Goal: Task Accomplishment & Management: Use online tool/utility

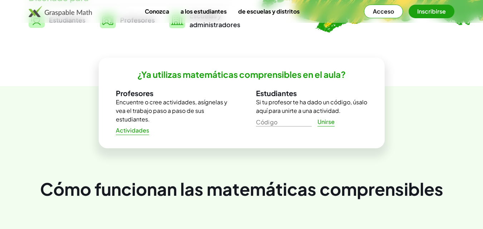
scroll to position [143, 0]
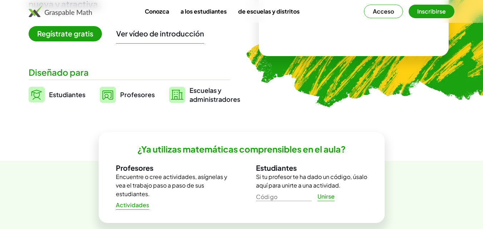
click at [146, 95] on font "Profesores" at bounding box center [137, 94] width 35 height 8
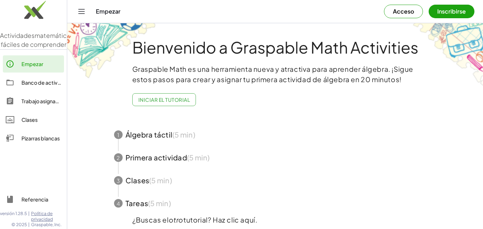
click at [407, 15] on button "Acceso" at bounding box center [403, 12] width 39 height 14
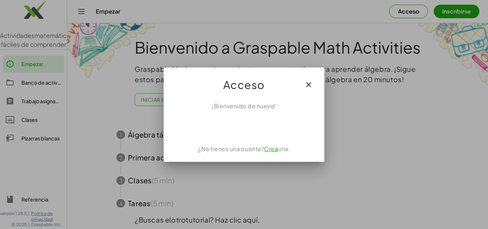
click at [426, 102] on div at bounding box center [244, 114] width 488 height 229
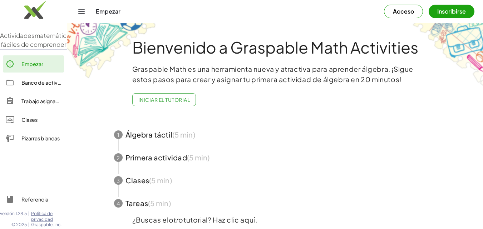
click at [391, 196] on span "button" at bounding box center [275, 203] width 340 height 23
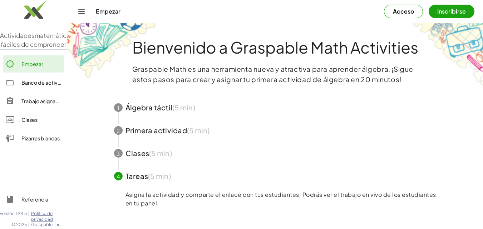
click at [407, 7] on button "Acceso" at bounding box center [403, 12] width 39 height 14
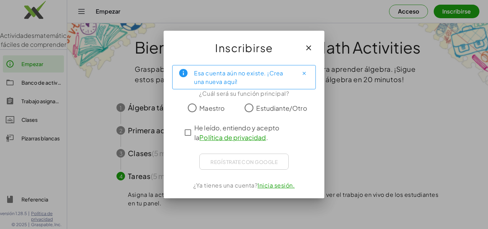
click at [303, 73] on icon "Cerca" at bounding box center [304, 73] width 5 height 5
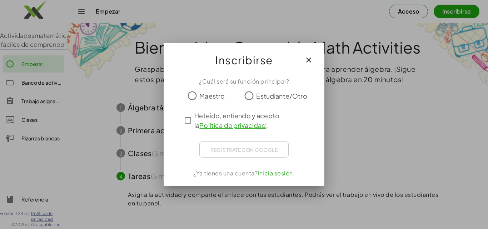
click at [309, 58] on icon "button" at bounding box center [309, 60] width 9 height 9
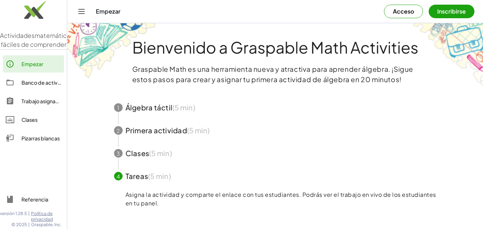
click at [394, 8] on font "Acceso" at bounding box center [403, 12] width 21 height 8
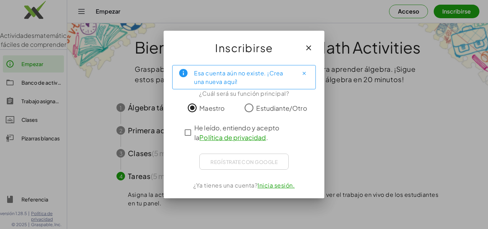
click at [304, 74] on icon "Cerca" at bounding box center [304, 73] width 5 height 5
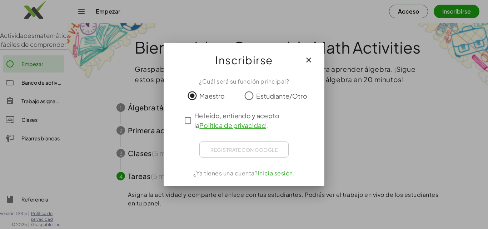
click at [312, 61] on icon "button" at bounding box center [309, 60] width 9 height 9
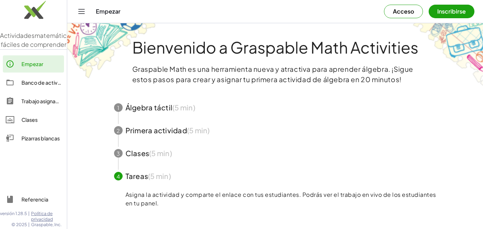
click at [405, 11] on font "Acceso" at bounding box center [403, 12] width 21 height 8
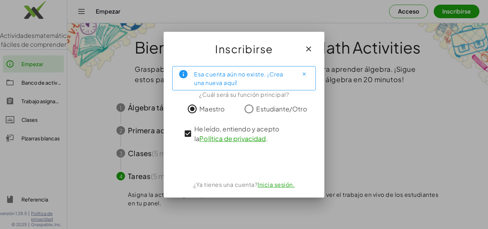
click at [281, 186] on font "Inicia sesión." at bounding box center [276, 185] width 37 height 8
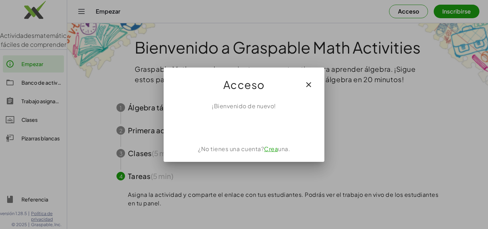
click at [272, 148] on font "Crea" at bounding box center [271, 149] width 14 height 8
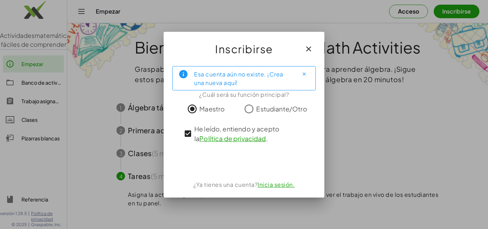
click at [279, 186] on font "Inicia sesión." at bounding box center [276, 185] width 37 height 8
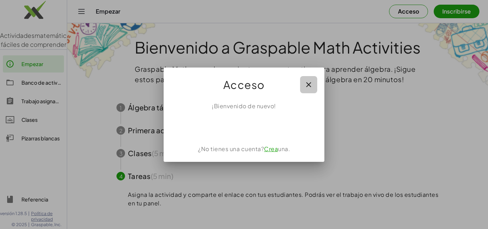
click at [309, 84] on icon "button" at bounding box center [309, 84] width 9 height 9
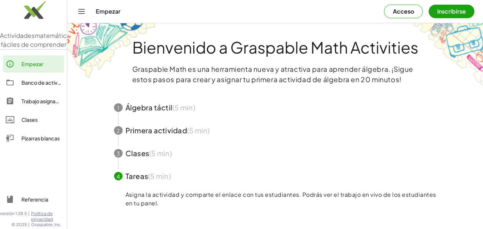
click at [446, 13] on font "Inscribirse" at bounding box center [451, 12] width 29 height 8
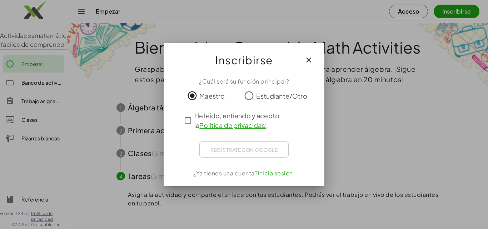
click at [308, 62] on icon "button" at bounding box center [309, 60] width 9 height 9
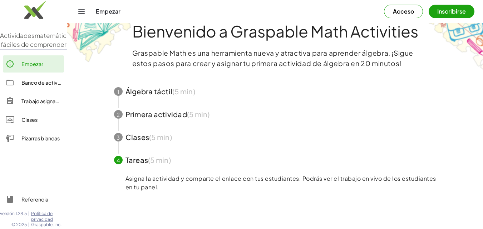
scroll to position [195, 0]
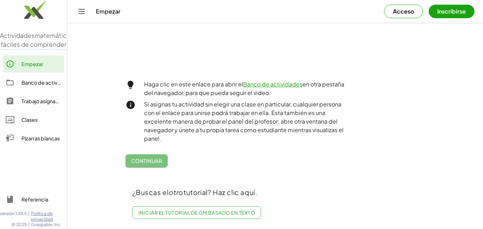
click at [139, 160] on button "Continuar" at bounding box center [146, 160] width 43 height 13
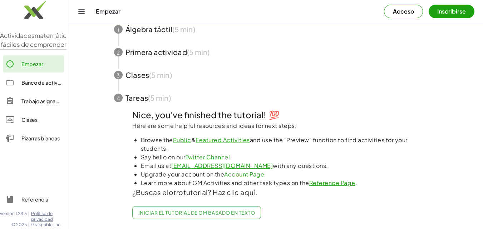
scroll to position [119, 0]
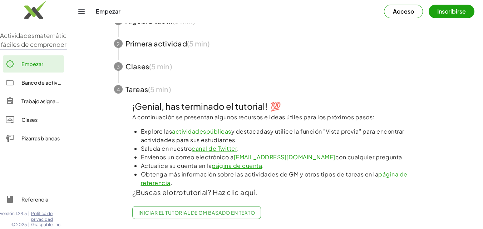
click at [440, 10] on font "Inscribirse" at bounding box center [451, 12] width 29 height 8
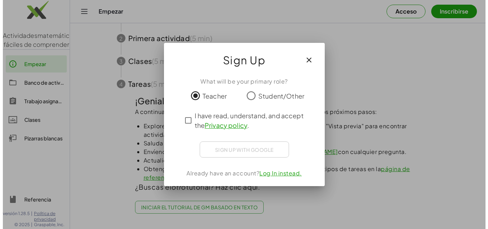
scroll to position [0, 0]
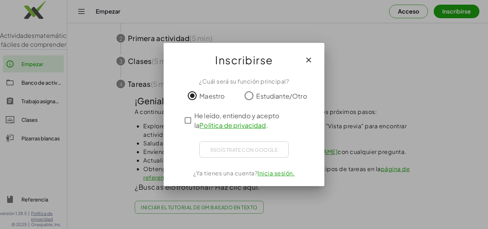
click at [308, 61] on icon "button" at bounding box center [309, 60] width 9 height 9
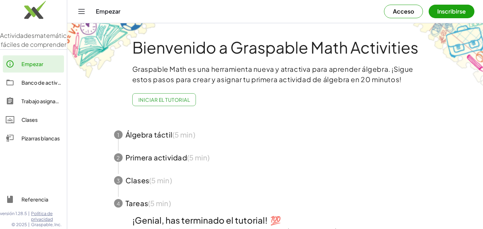
click at [86, 15] on div "Empezar Acceso Inscribirse" at bounding box center [275, 11] width 399 height 23
click at [83, 14] on icon "Cambiar navegación" at bounding box center [81, 11] width 9 height 9
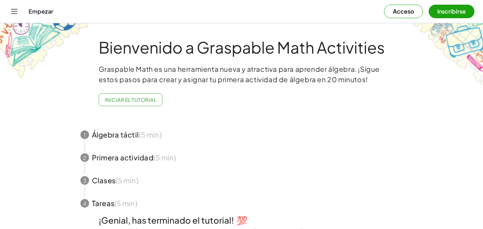
click at [19, 11] on button "Cambiar navegación" at bounding box center [14, 11] width 11 height 11
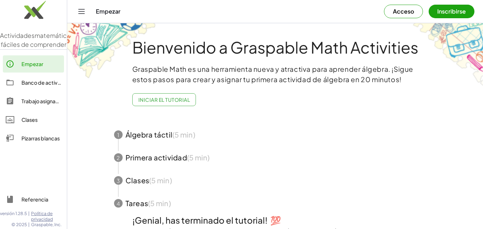
click at [50, 86] on font "Banco de actividades" at bounding box center [47, 82] width 53 height 6
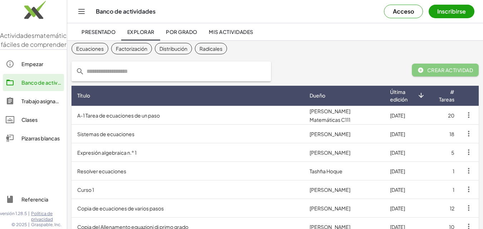
scroll to position [36, 0]
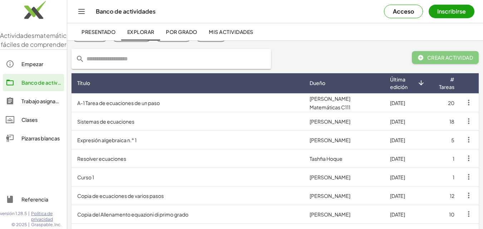
click at [52, 142] on font "Pizarras blancas" at bounding box center [40, 138] width 38 height 6
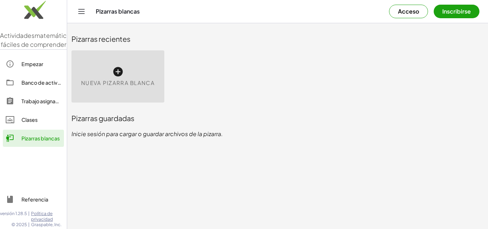
click at [116, 73] on icon at bounding box center [117, 71] width 11 height 11
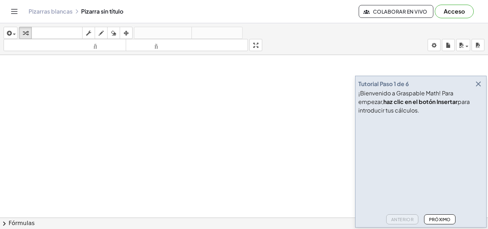
click at [479, 85] on icon "button" at bounding box center [478, 84] width 9 height 9
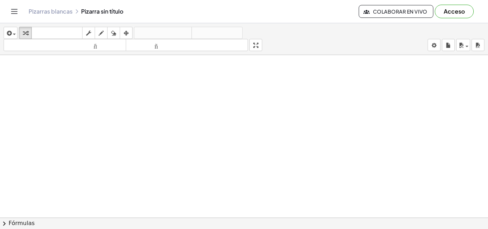
click at [460, 14] on font "Acceso" at bounding box center [454, 12] width 21 height 8
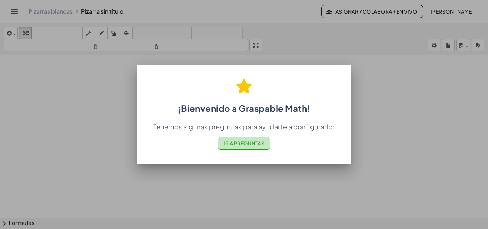
click at [252, 144] on font "Ir a Preguntas" at bounding box center [244, 143] width 41 height 6
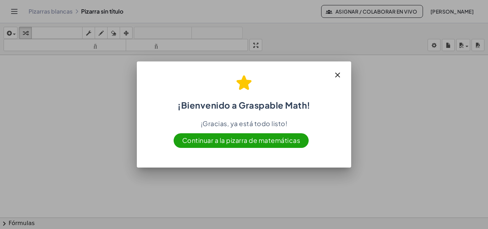
click at [268, 142] on font "Continuar a la pizarra de matemáticas" at bounding box center [241, 140] width 118 height 8
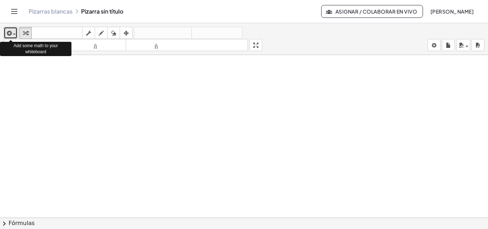
click at [12, 31] on span "button" at bounding box center [12, 33] width 1 height 5
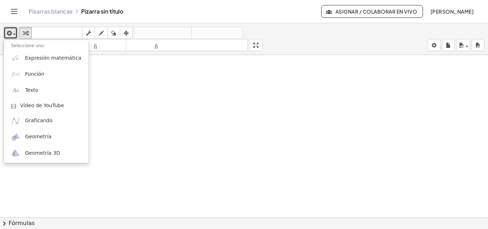
click at [317, 156] on div at bounding box center [244, 222] width 488 height 335
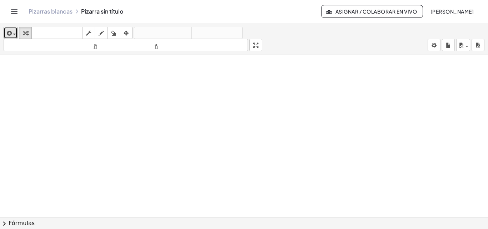
drag, startPoint x: 327, startPoint y: 163, endPoint x: 331, endPoint y: 156, distance: 8.5
click at [328, 163] on div at bounding box center [244, 222] width 488 height 335
